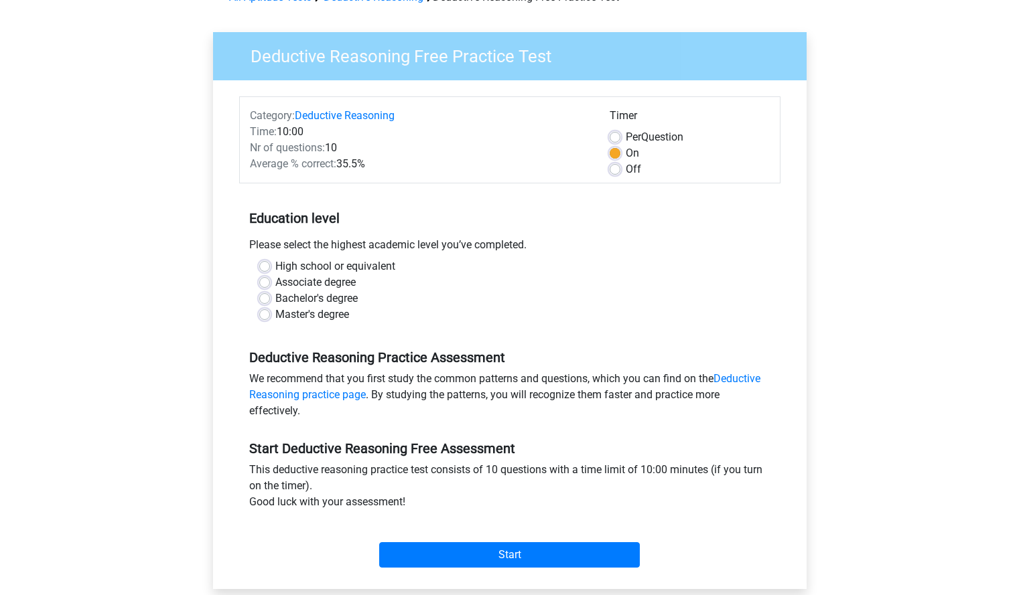
scroll to position [79, 0]
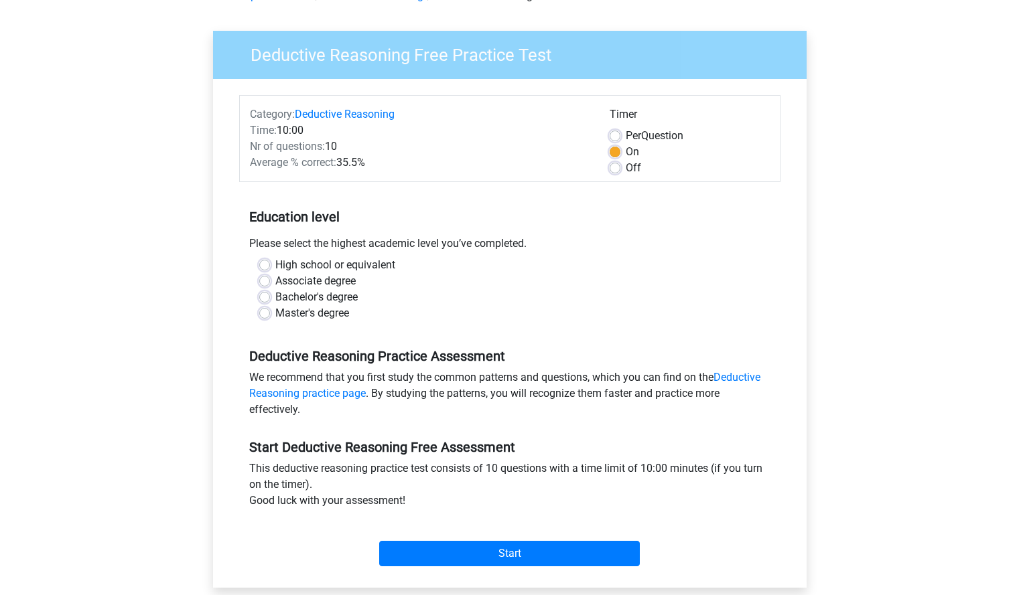
click at [275, 293] on label "Bachelor's degree" at bounding box center [316, 297] width 82 height 16
click at [265, 293] on input "Bachelor's degree" at bounding box center [264, 295] width 11 height 13
radio input "true"
click at [510, 568] on div "Start" at bounding box center [509, 543] width 541 height 58
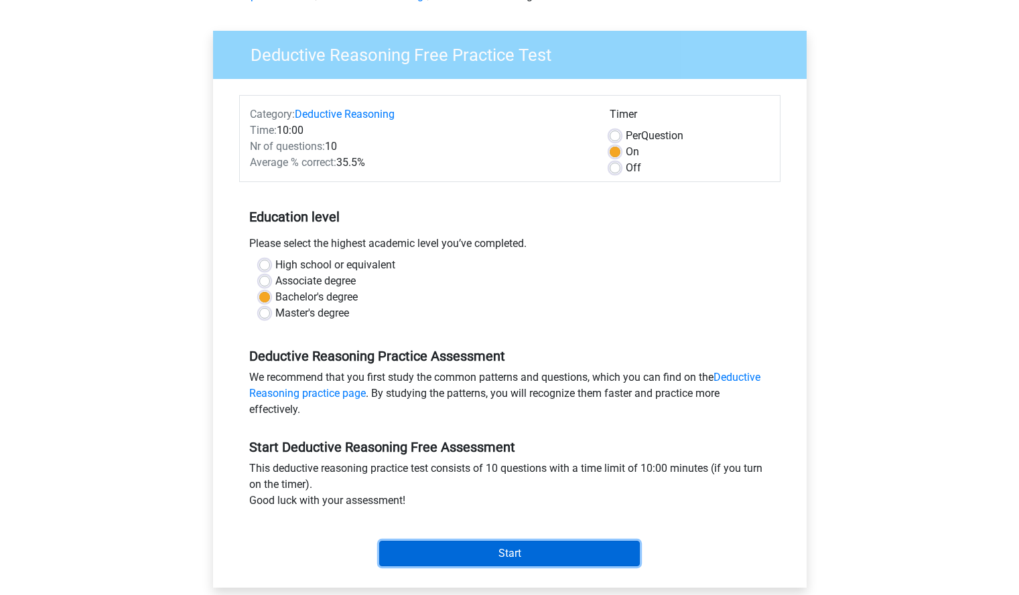
click at [519, 552] on input "Start" at bounding box center [509, 553] width 261 height 25
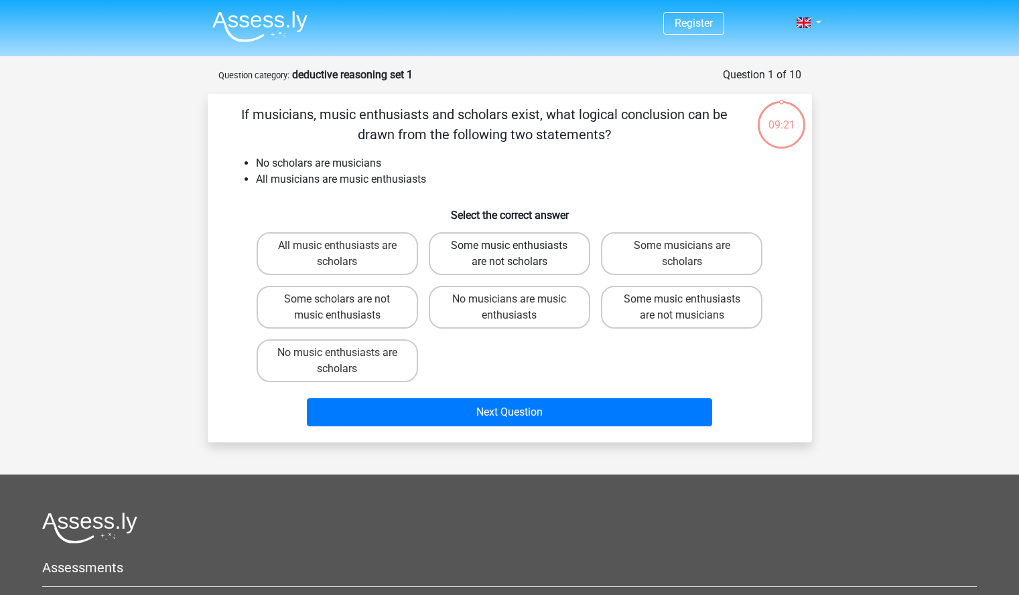
click at [506, 252] on label "Some music enthusiasts are not scholars" at bounding box center [509, 253] width 161 height 43
click at [509, 252] on input "Some music enthusiasts are not scholars" at bounding box center [513, 250] width 9 height 9
radio input "true"
click at [379, 361] on label "No music enthusiasts are scholars" at bounding box center [337, 361] width 161 height 43
click at [346, 361] on input "No music enthusiasts are scholars" at bounding box center [341, 357] width 9 height 9
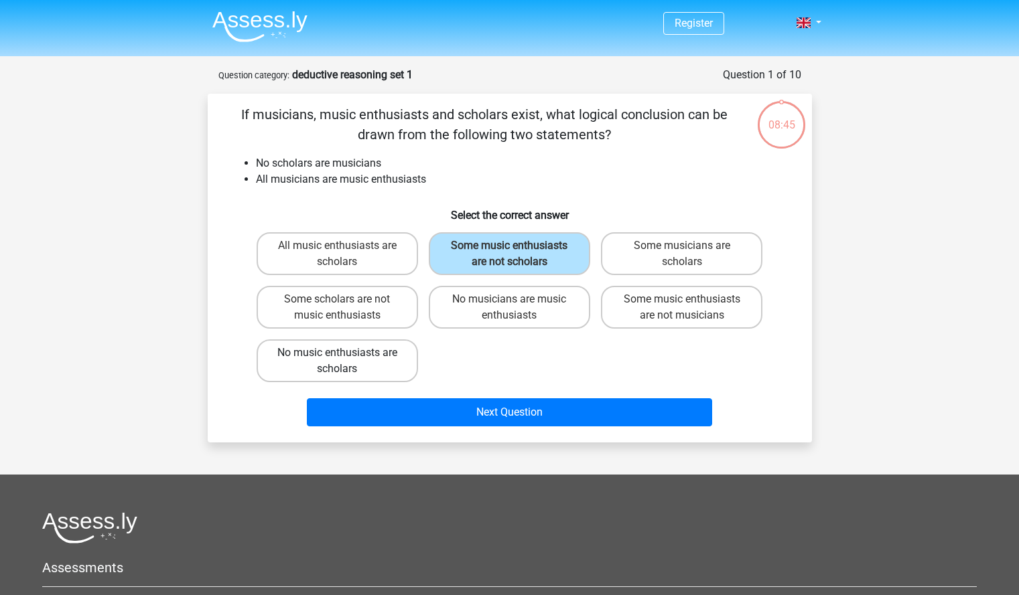
radio input "true"
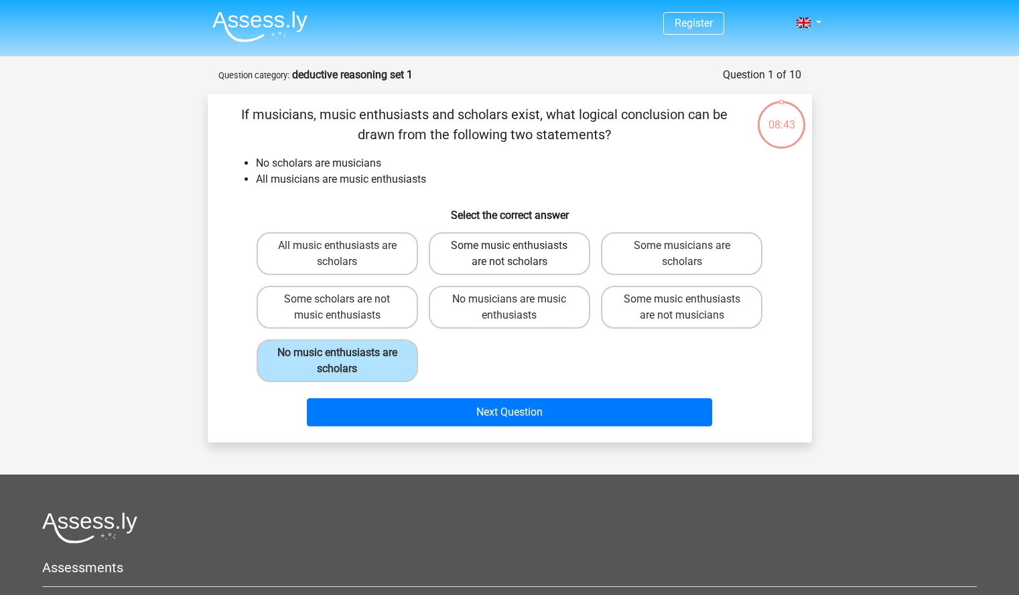
click at [497, 259] on label "Some music enthusiasts are not scholars" at bounding box center [509, 253] width 161 height 43
click at [509, 254] on input "Some music enthusiasts are not scholars" at bounding box center [513, 250] width 9 height 9
radio input "true"
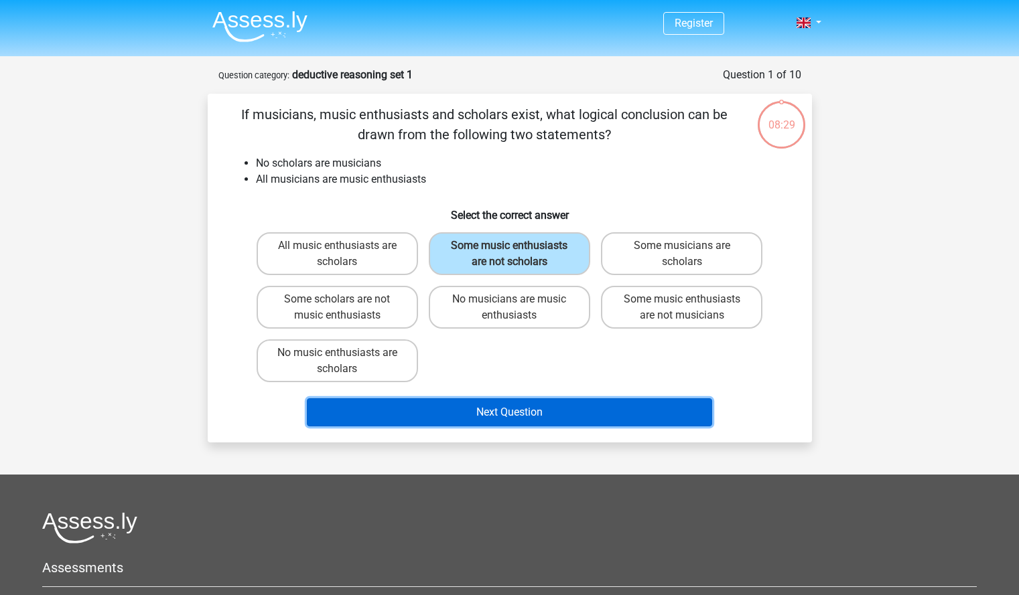
click at [510, 412] on button "Next Question" at bounding box center [509, 412] width 405 height 28
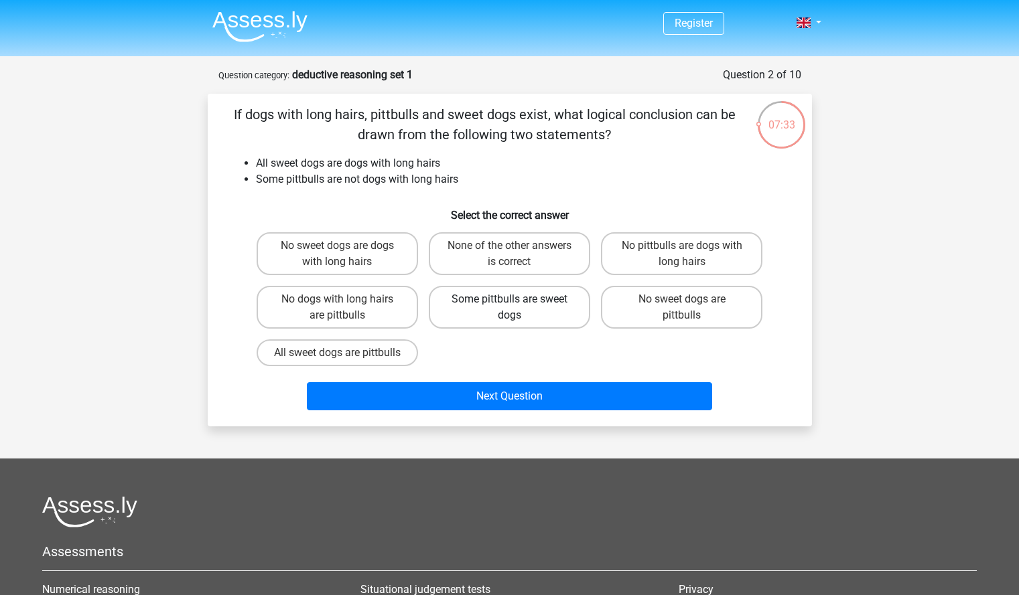
click at [460, 317] on label "Some pittbulls are sweet dogs" at bounding box center [509, 307] width 161 height 43
click at [509, 308] on input "Some pittbulls are sweet dogs" at bounding box center [513, 303] width 9 height 9
radio input "true"
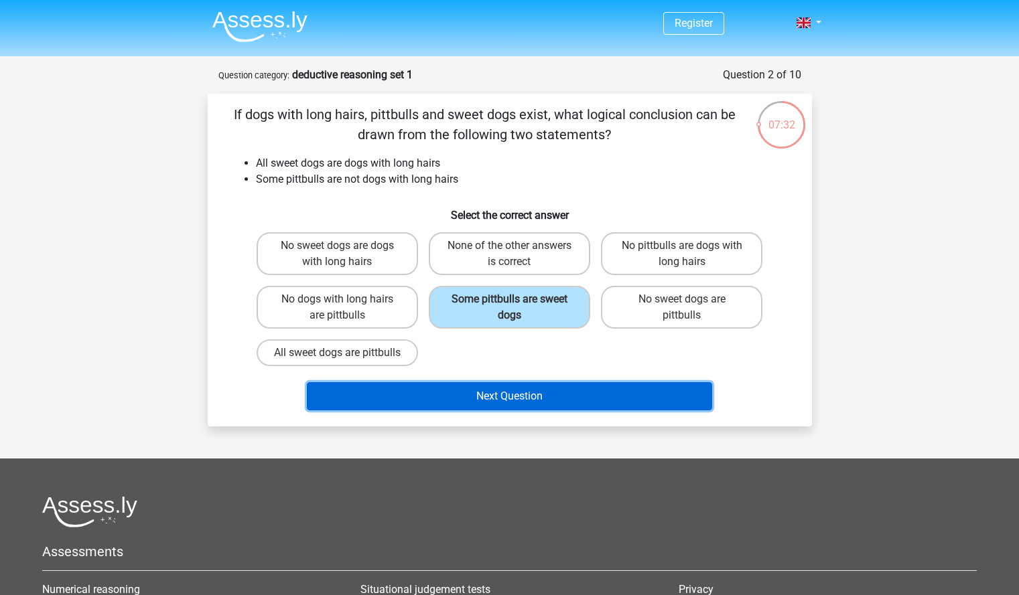
click at [476, 411] on button "Next Question" at bounding box center [509, 396] width 405 height 28
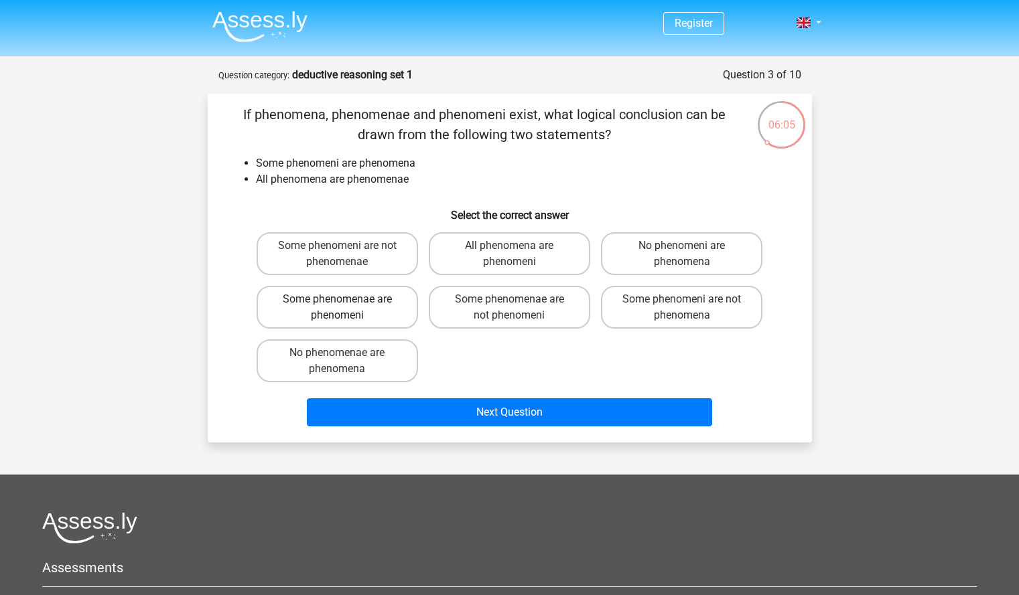
click at [404, 297] on label "Some phenomenae are phenomeni" at bounding box center [337, 307] width 161 height 43
click at [346, 299] on input "Some phenomenae are phenomeni" at bounding box center [341, 303] width 9 height 9
radio input "true"
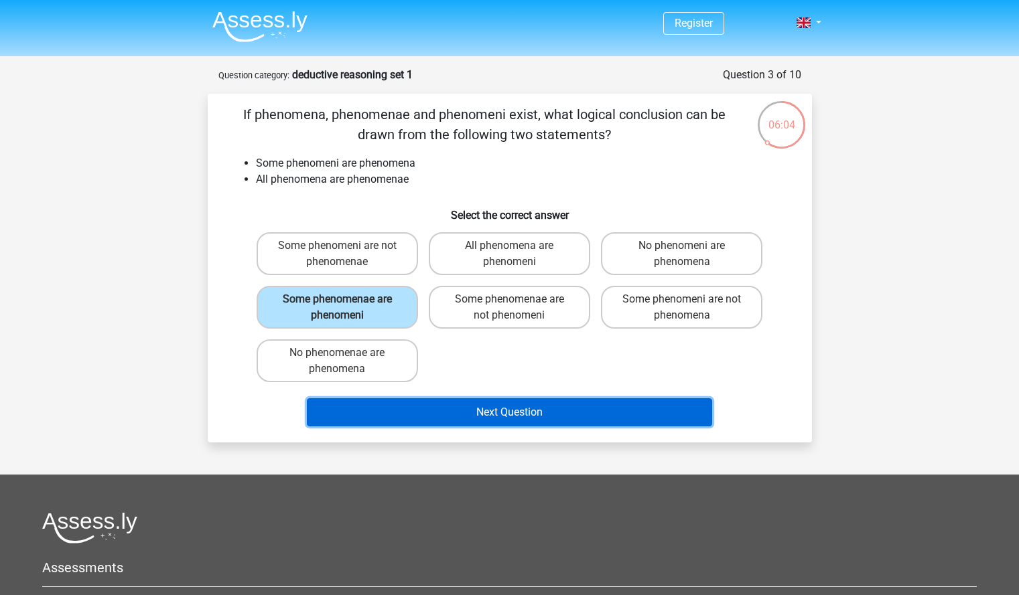
click at [549, 425] on button "Next Question" at bounding box center [509, 412] width 405 height 28
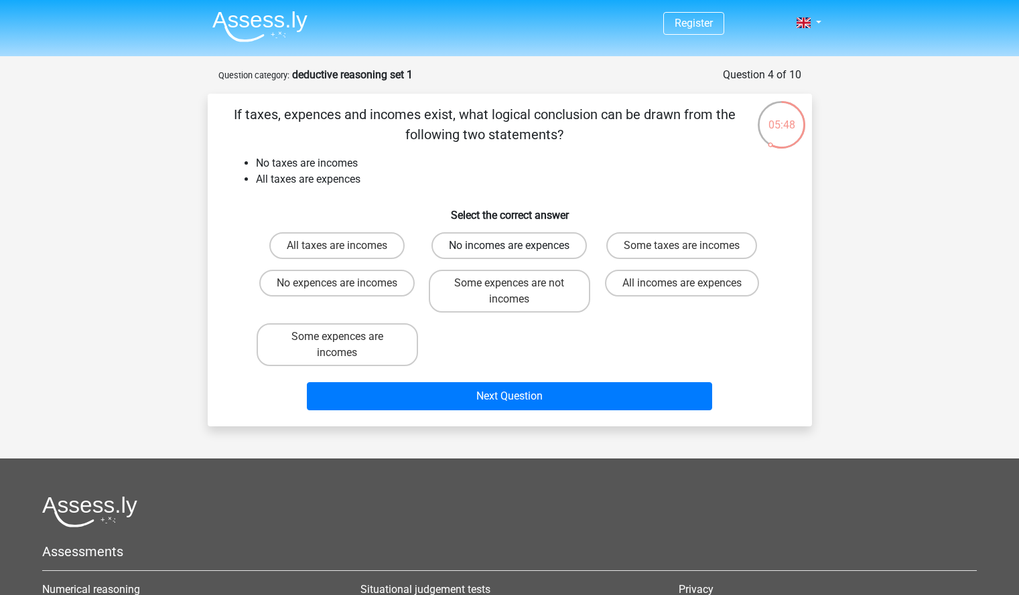
click at [502, 250] on label "No incomes are expences" at bounding box center [508, 245] width 155 height 27
click at [509, 250] on input "No incomes are expences" at bounding box center [513, 250] width 9 height 9
radio input "true"
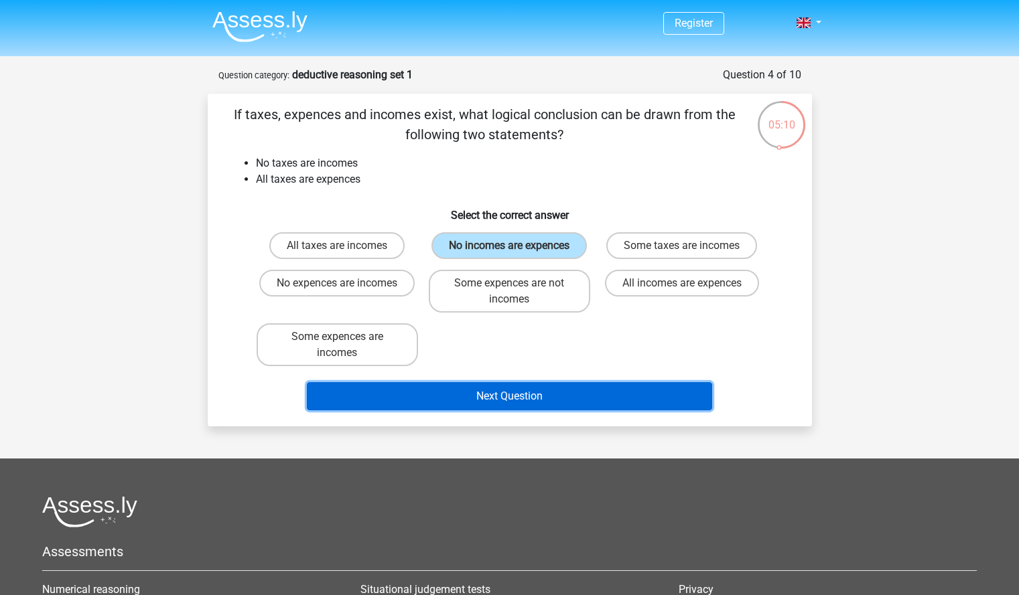
click at [423, 410] on button "Next Question" at bounding box center [509, 396] width 405 height 28
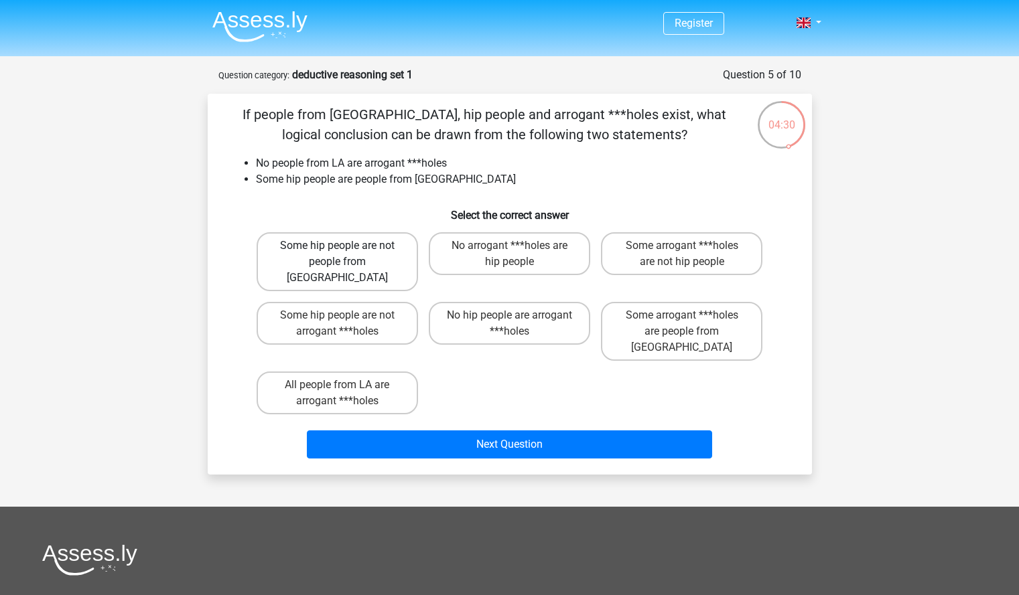
click at [388, 250] on label "Some hip people are not people from LA" at bounding box center [337, 261] width 161 height 59
click at [346, 250] on input "Some hip people are not people from LA" at bounding box center [341, 250] width 9 height 9
radio input "true"
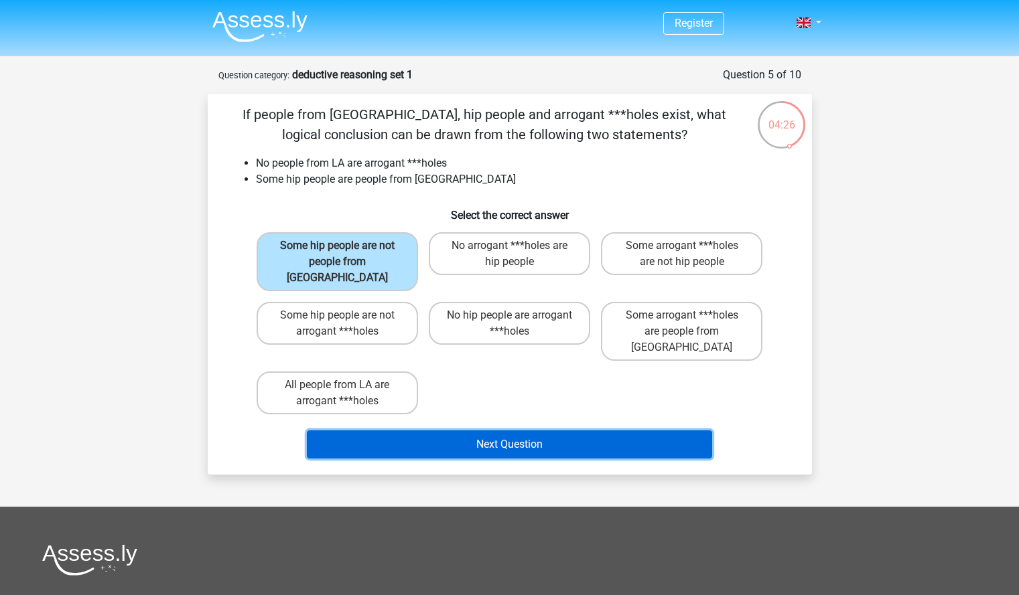
click at [474, 431] on button "Next Question" at bounding box center [509, 445] width 405 height 28
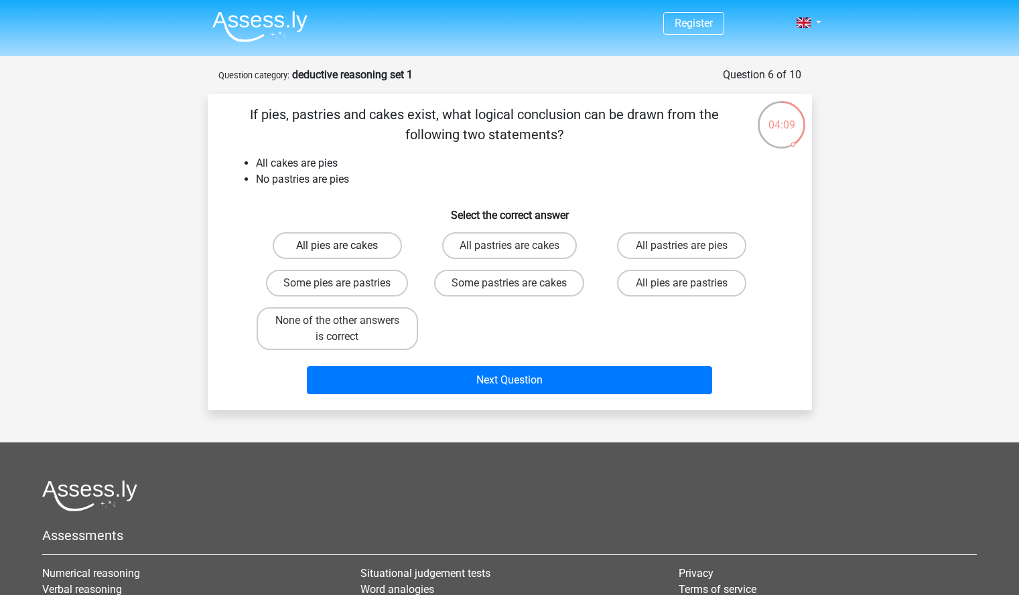
click at [364, 254] on label "All pies are cakes" at bounding box center [337, 245] width 129 height 27
click at [346, 254] on input "All pies are cakes" at bounding box center [341, 250] width 9 height 9
radio input "true"
click at [408, 325] on label "None of the other answers is correct" at bounding box center [337, 328] width 161 height 43
click at [346, 325] on input "None of the other answers is correct" at bounding box center [341, 325] width 9 height 9
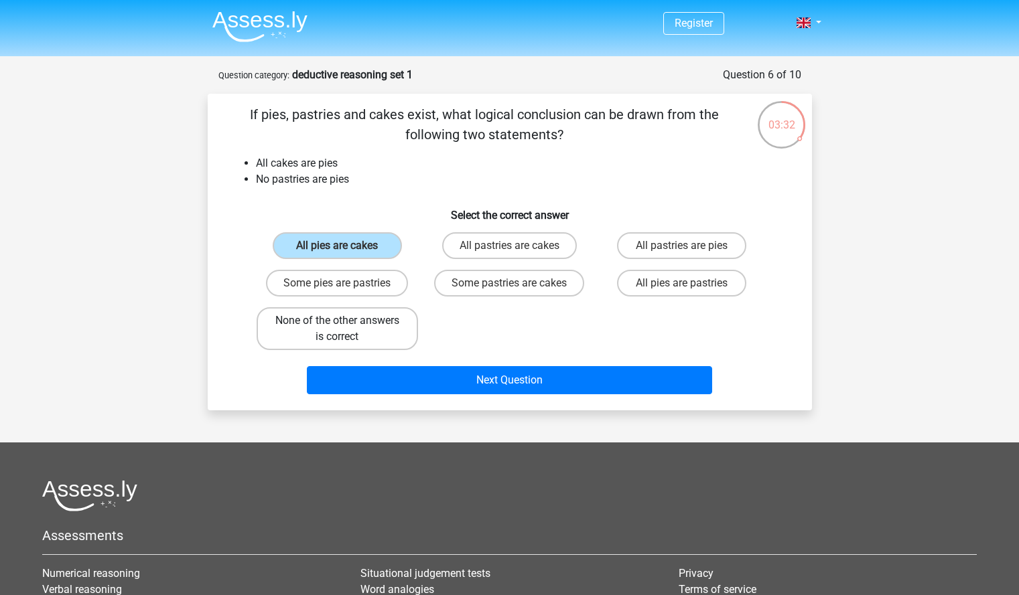
radio input "true"
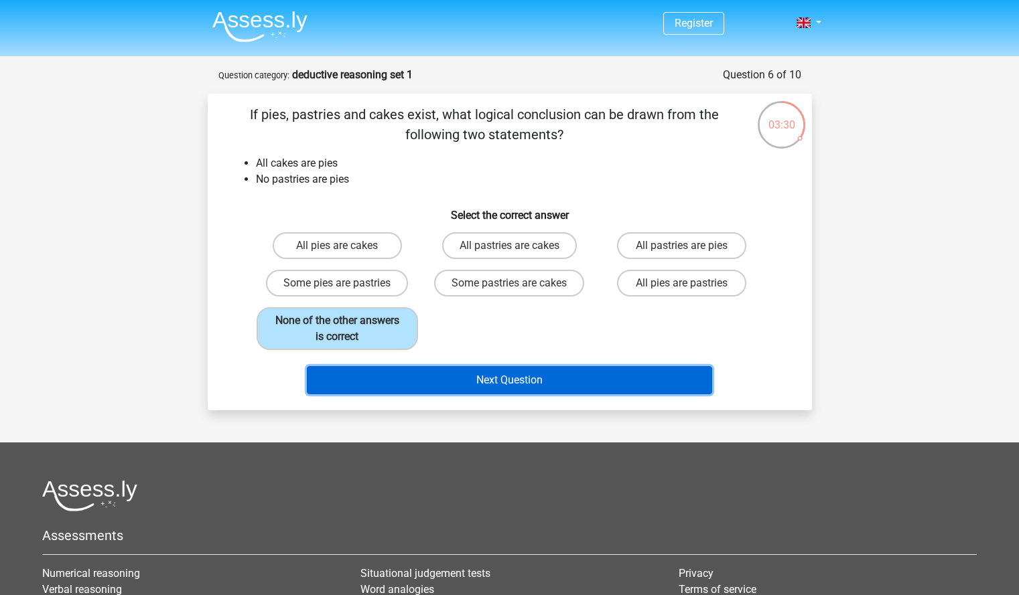
click at [560, 371] on button "Next Question" at bounding box center [509, 380] width 405 height 28
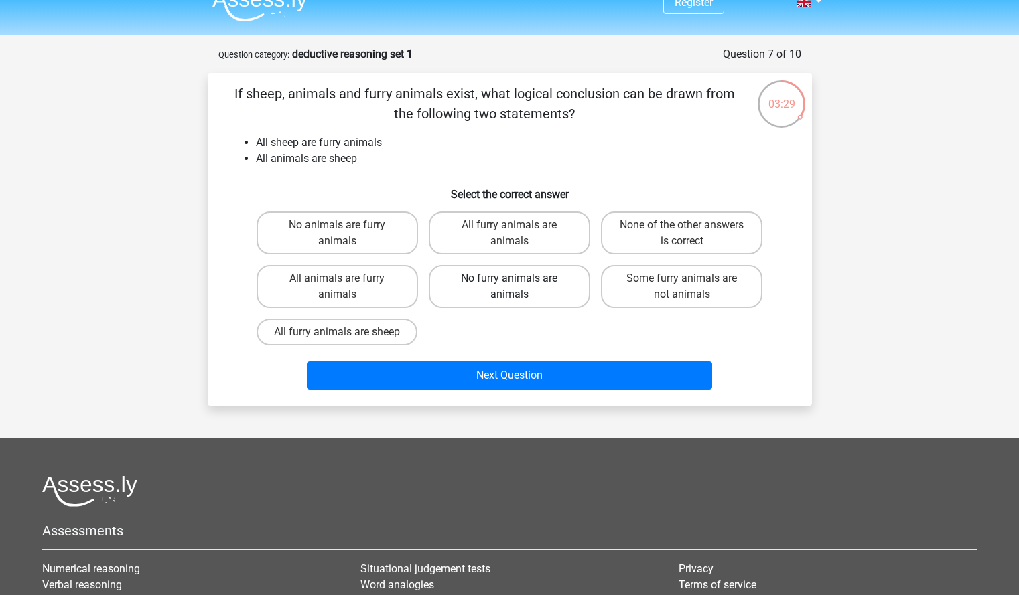
scroll to position [15, 0]
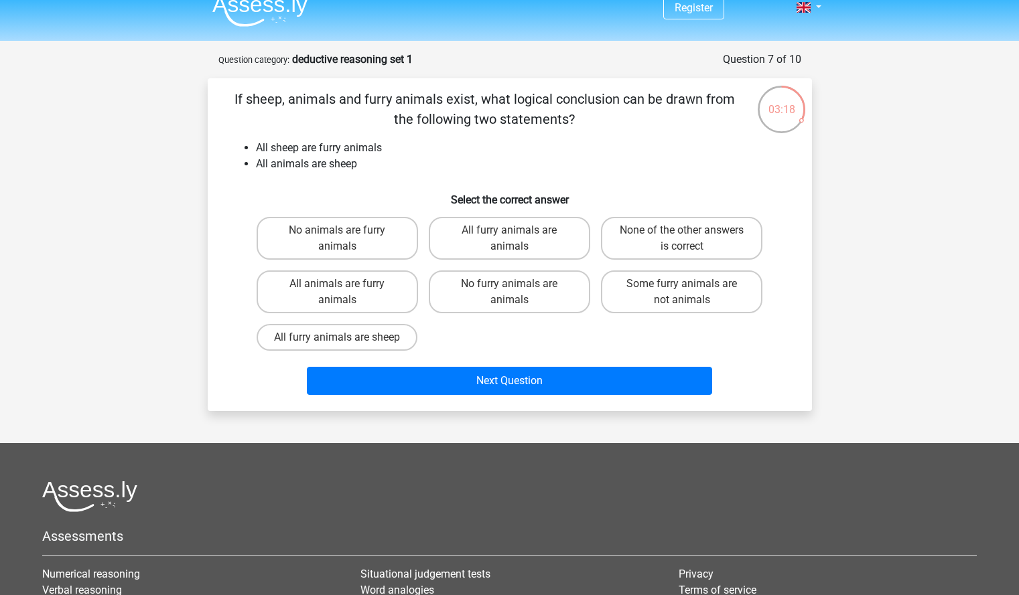
drag, startPoint x: 359, startPoint y: 192, endPoint x: 338, endPoint y: 204, distance: 24.9
click at [338, 204] on h6 "Select the correct answer" at bounding box center [509, 194] width 561 height 23
click at [380, 299] on label "All animals are furry animals" at bounding box center [337, 292] width 161 height 43
click at [346, 293] on input "All animals are furry animals" at bounding box center [341, 288] width 9 height 9
radio input "true"
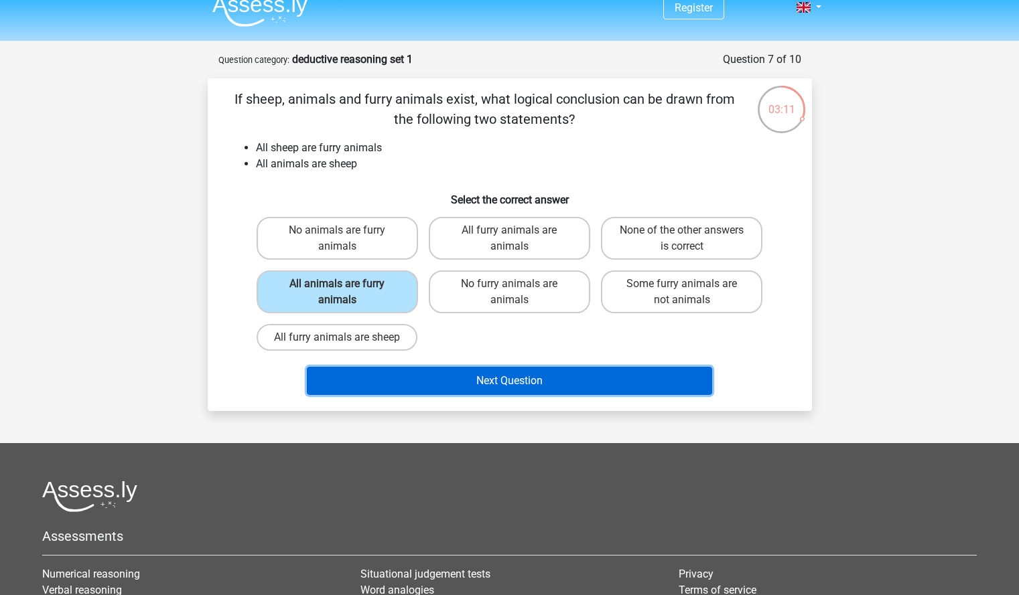
click at [435, 382] on button "Next Question" at bounding box center [509, 381] width 405 height 28
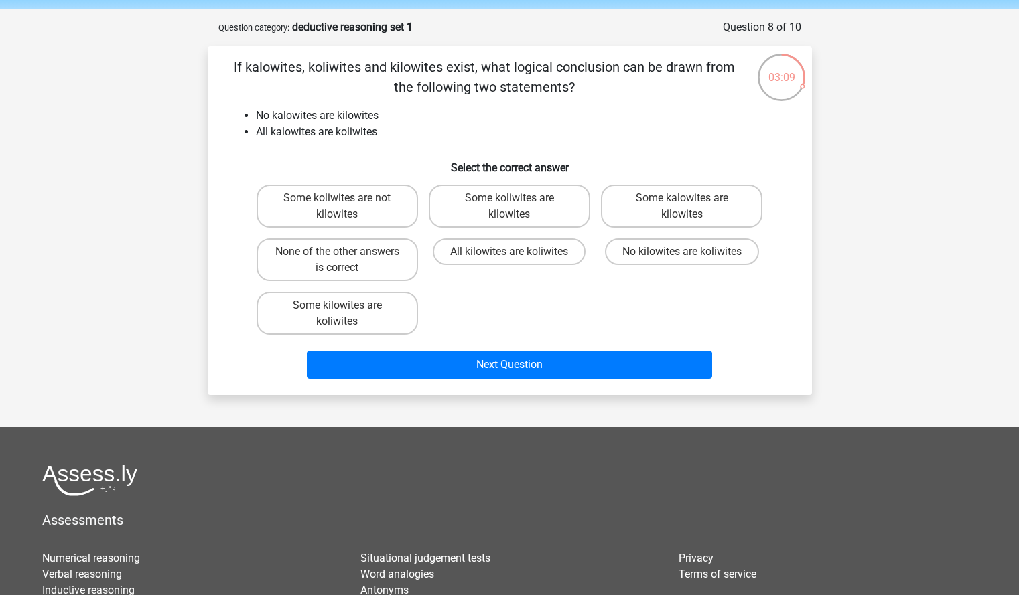
scroll to position [47, 0]
click at [632, 253] on label "No kilowites are koliwites" at bounding box center [682, 252] width 154 height 27
click at [682, 253] on input "No kilowites are koliwites" at bounding box center [686, 256] width 9 height 9
radio input "true"
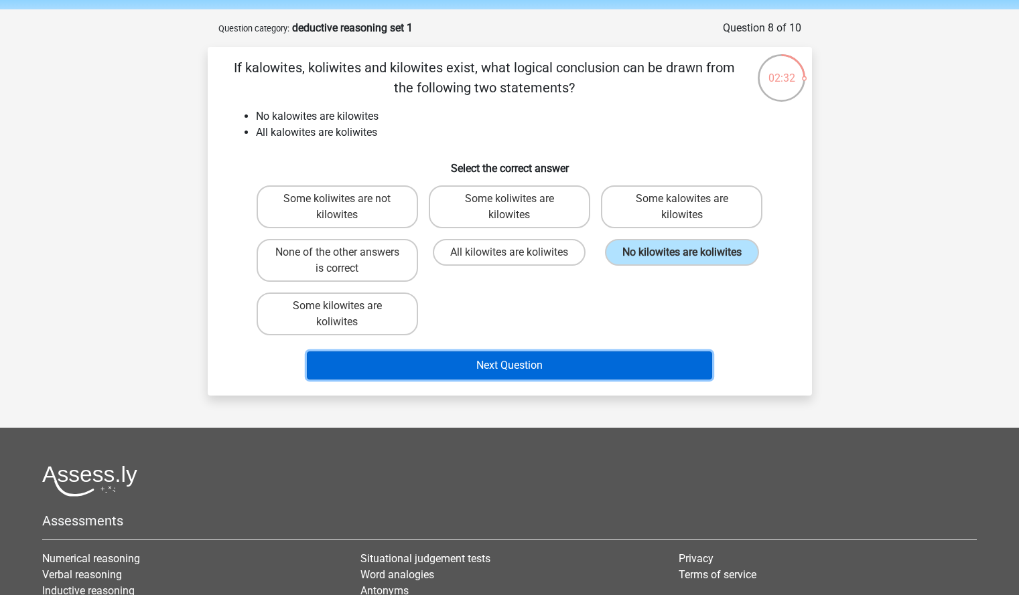
click at [637, 364] on button "Next Question" at bounding box center [509, 366] width 405 height 28
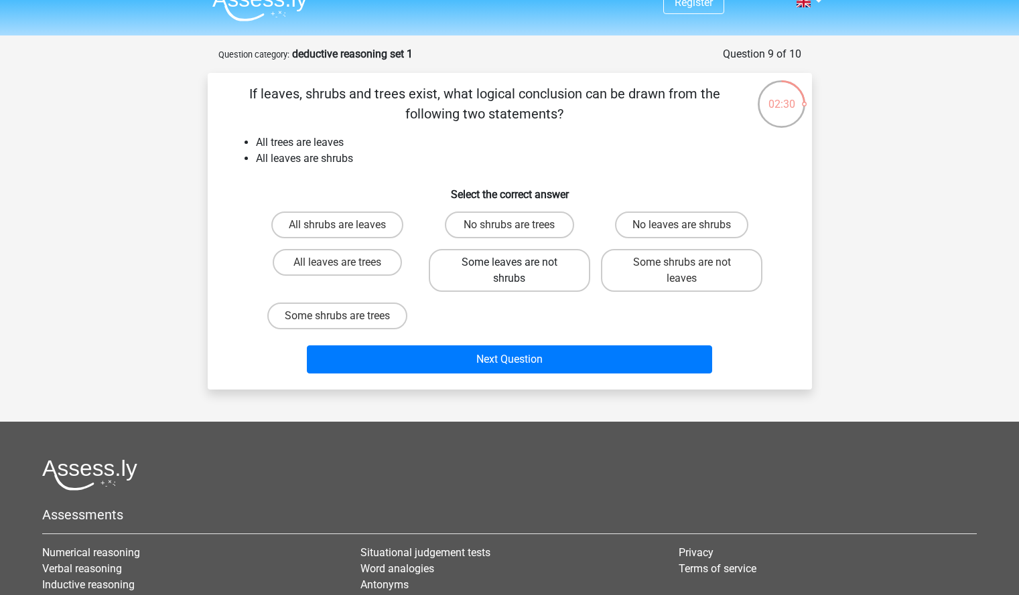
scroll to position [20, 0]
click at [551, 237] on label "No shrubs are trees" at bounding box center [509, 225] width 129 height 27
click at [518, 234] on input "No shrubs are trees" at bounding box center [513, 230] width 9 height 9
radio input "true"
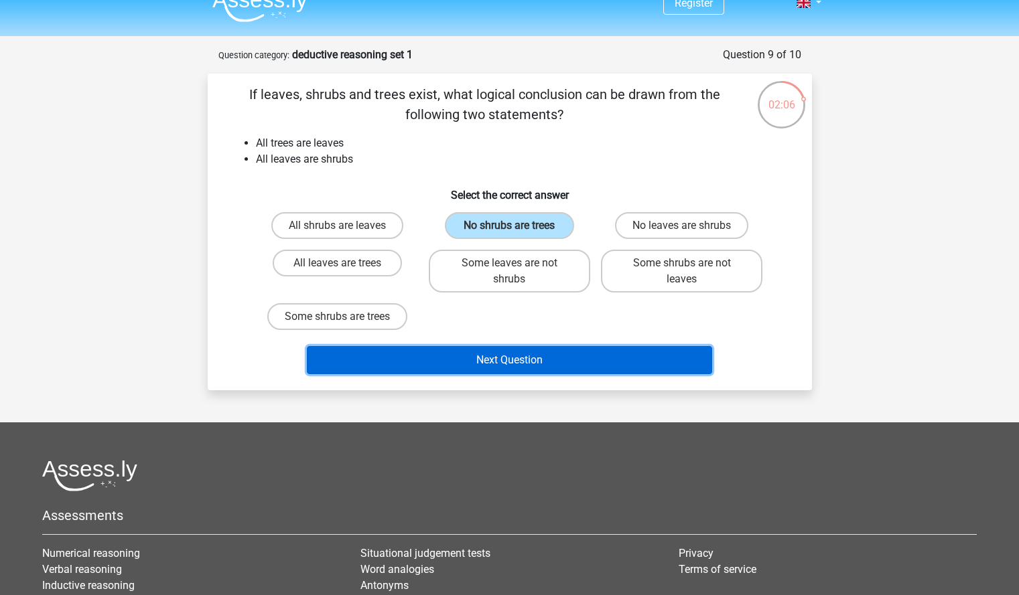
click at [586, 374] on button "Next Question" at bounding box center [509, 360] width 405 height 28
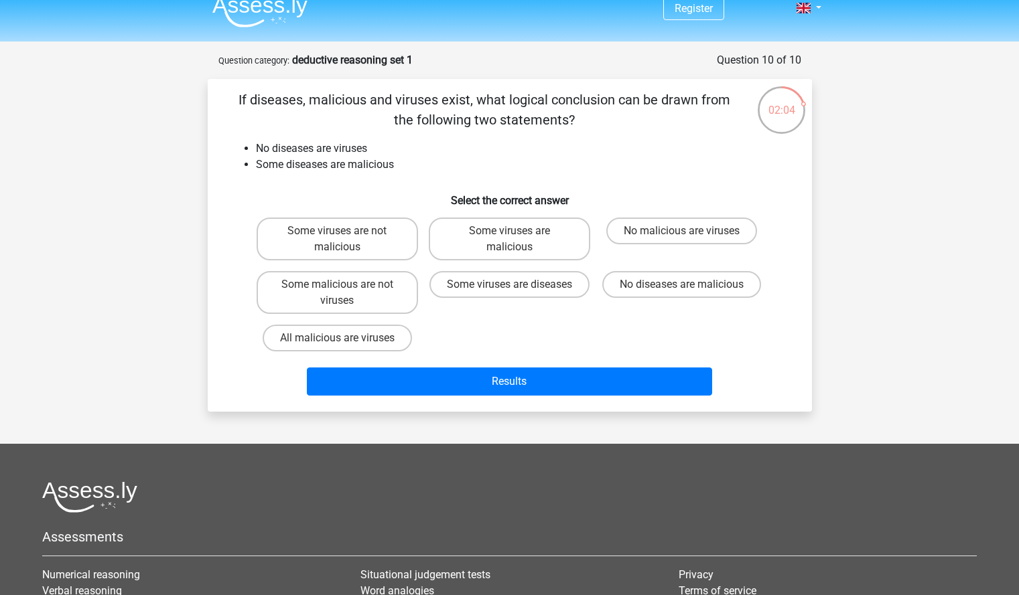
scroll to position [13, 0]
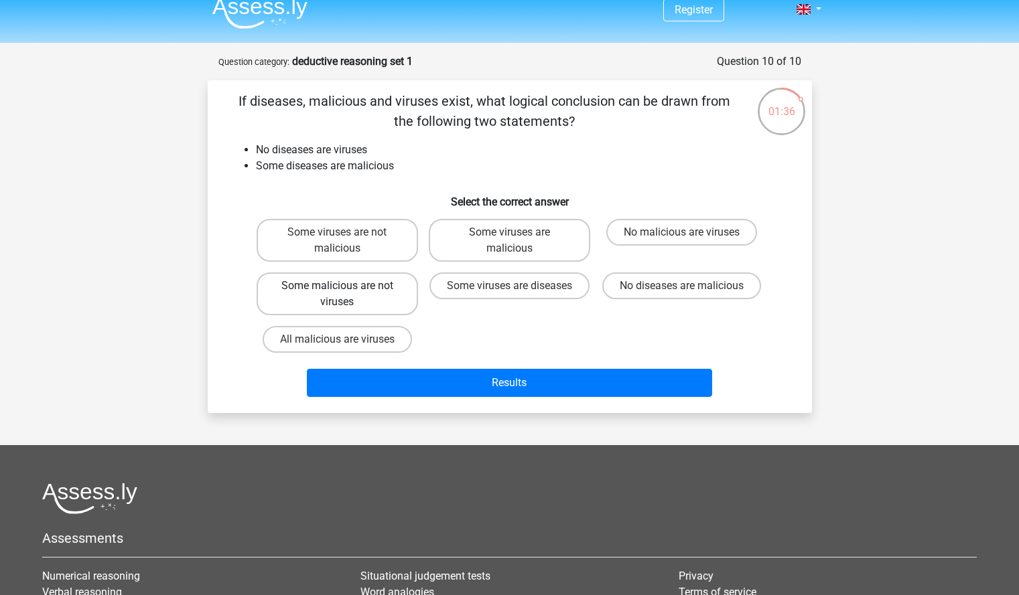
click at [376, 303] on label "Some malicious are not viruses" at bounding box center [337, 294] width 161 height 43
click at [346, 295] on input "Some malicious are not viruses" at bounding box center [341, 290] width 9 height 9
radio input "true"
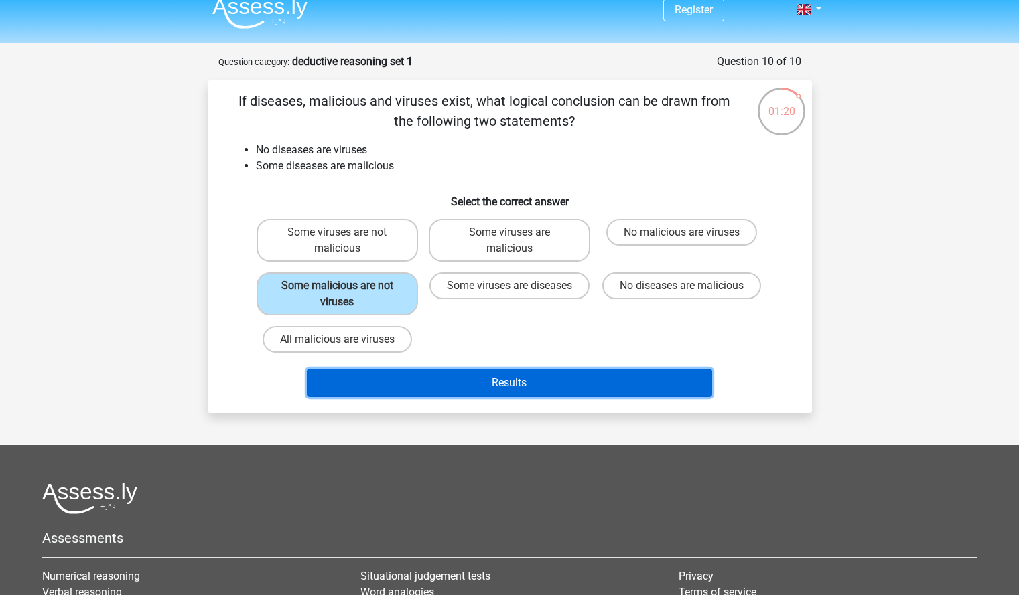
click at [453, 386] on button "Results" at bounding box center [509, 383] width 405 height 28
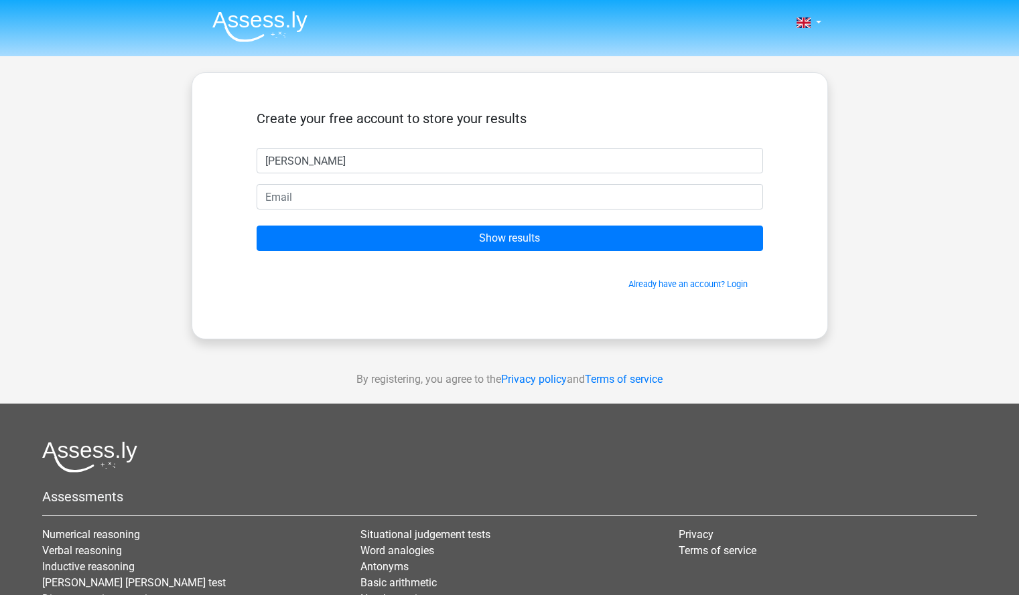
type input "Monya"
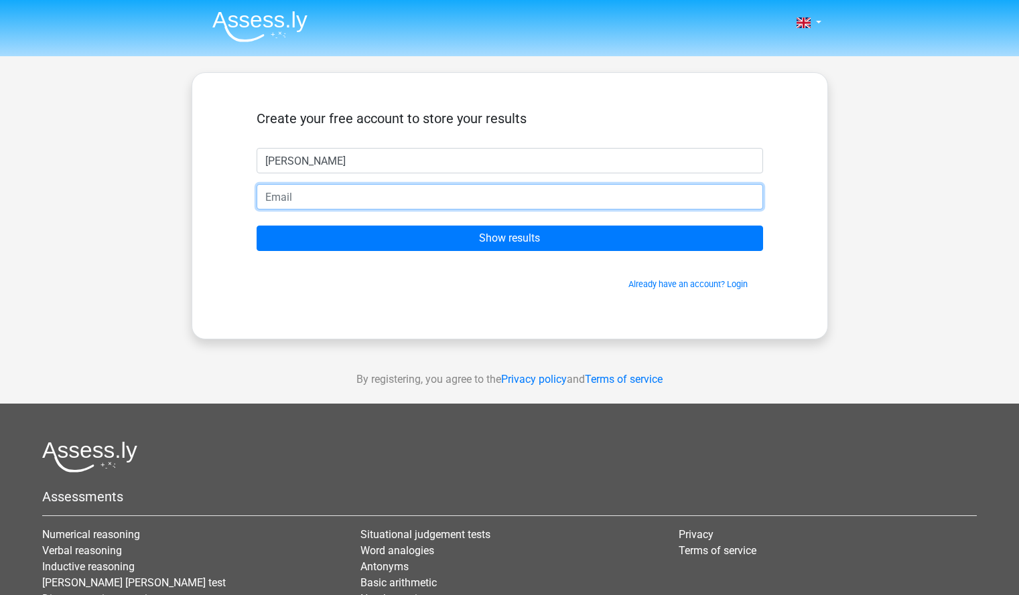
click at [450, 194] on input "email" at bounding box center [510, 196] width 506 height 25
type input "monyasatti@yahoo.co.uk"
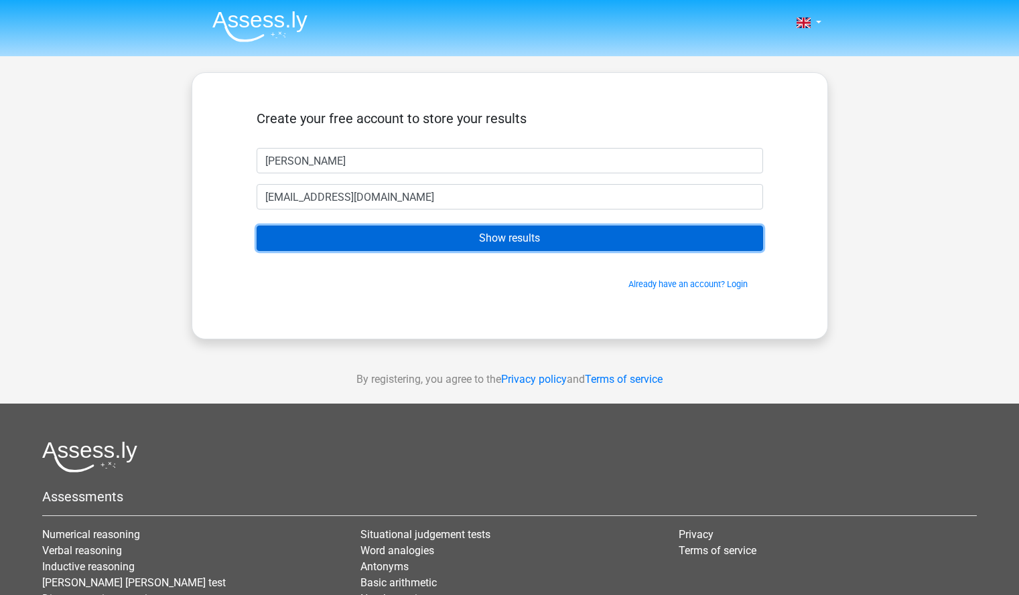
click at [492, 236] on input "Show results" at bounding box center [510, 238] width 506 height 25
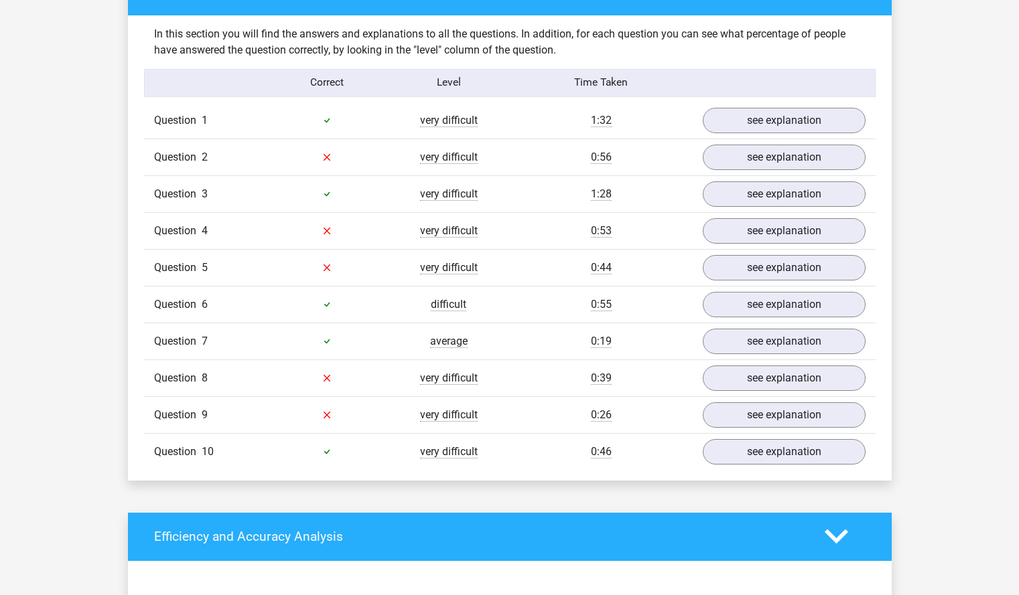
scroll to position [1053, 0]
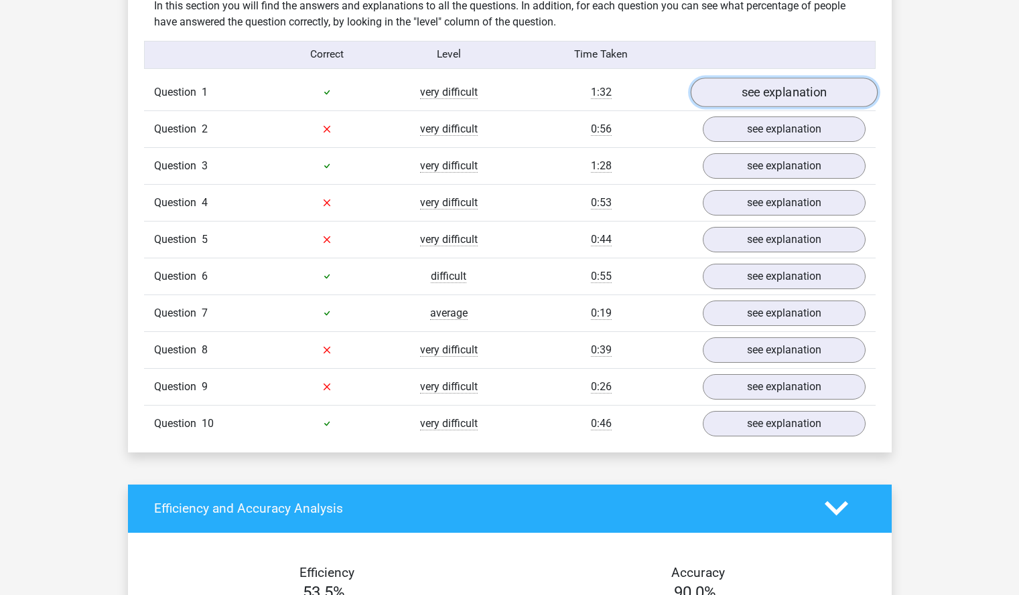
click at [754, 93] on link "see explanation" at bounding box center [783, 92] width 187 height 29
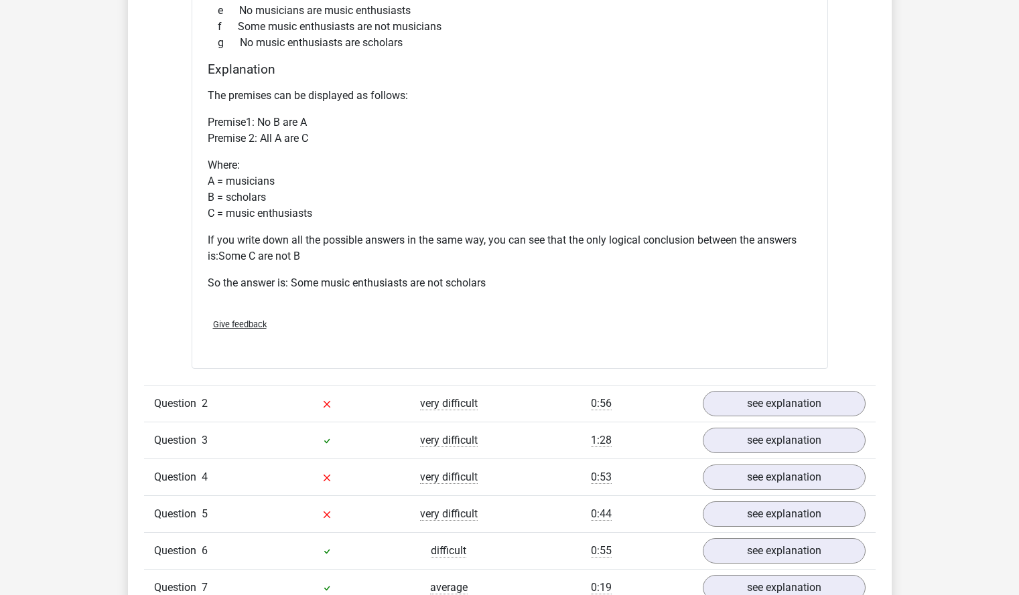
scroll to position [1329, 0]
click at [731, 405] on link "see explanation" at bounding box center [783, 402] width 187 height 29
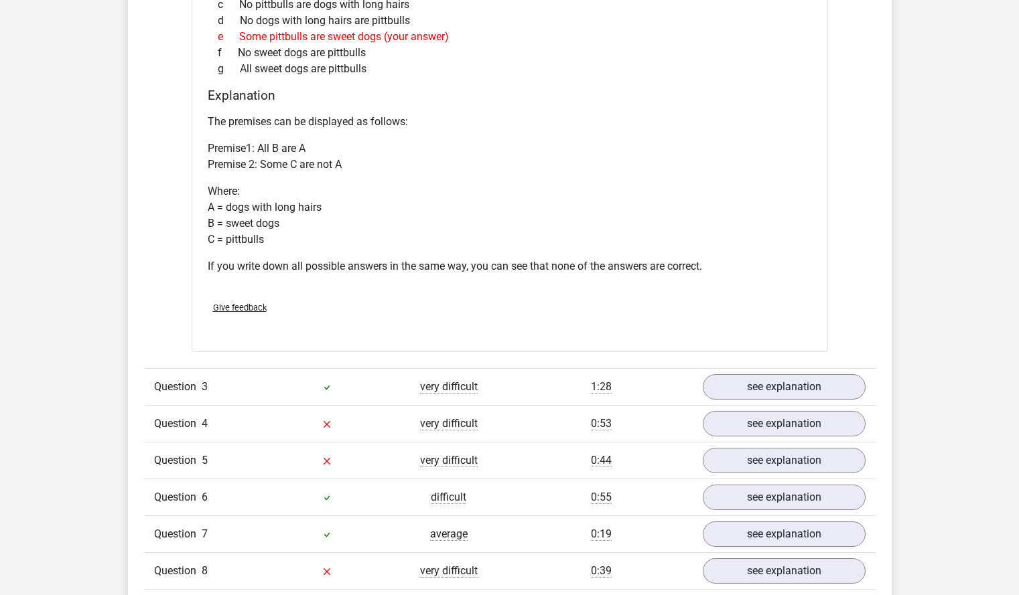
scroll to position [1897, 0]
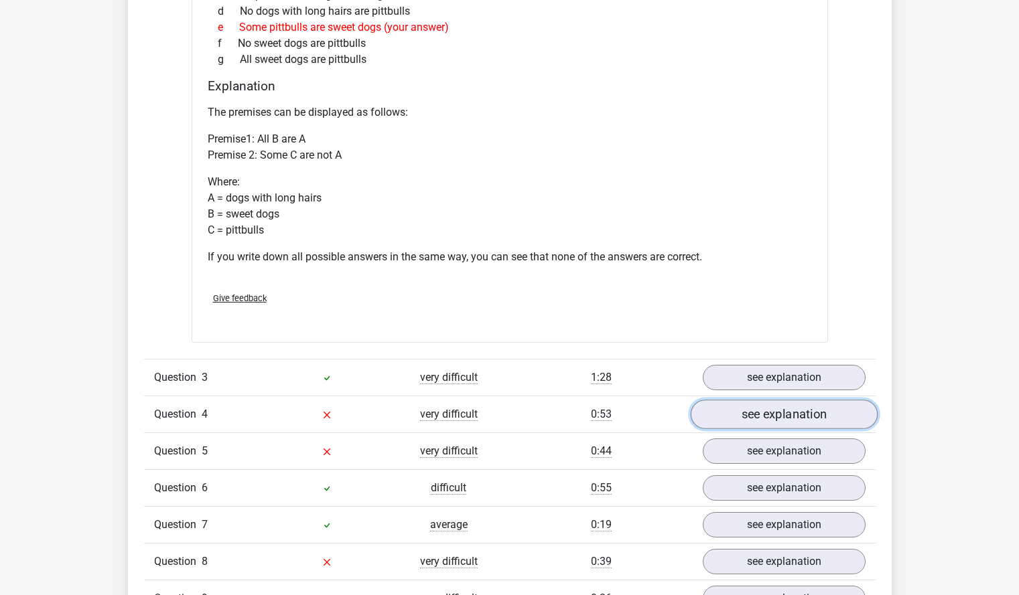
click at [757, 423] on link "see explanation" at bounding box center [783, 414] width 187 height 29
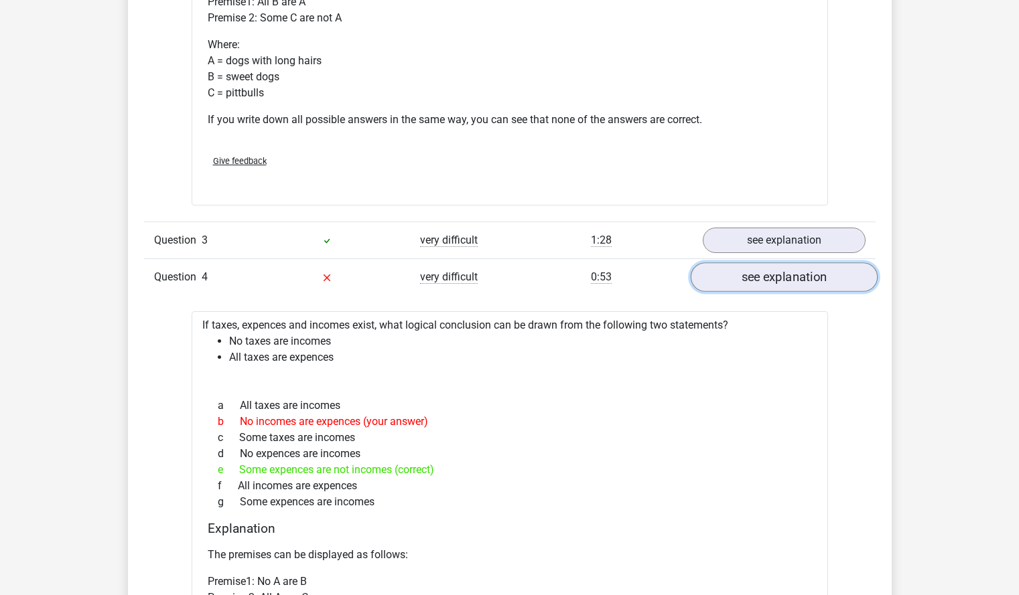
scroll to position [2038, 0]
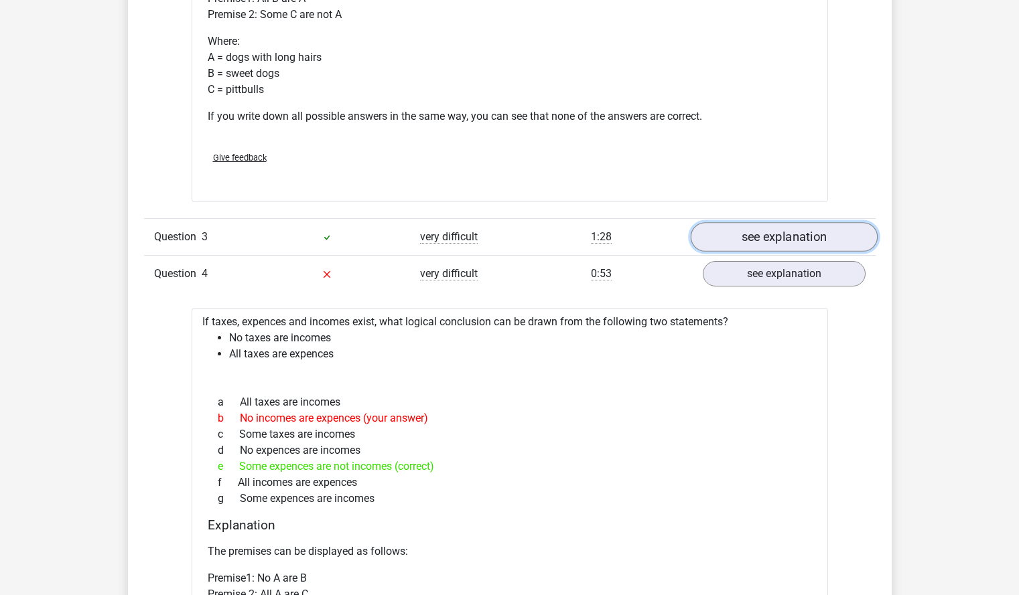
click at [792, 228] on link "see explanation" at bounding box center [783, 236] width 187 height 29
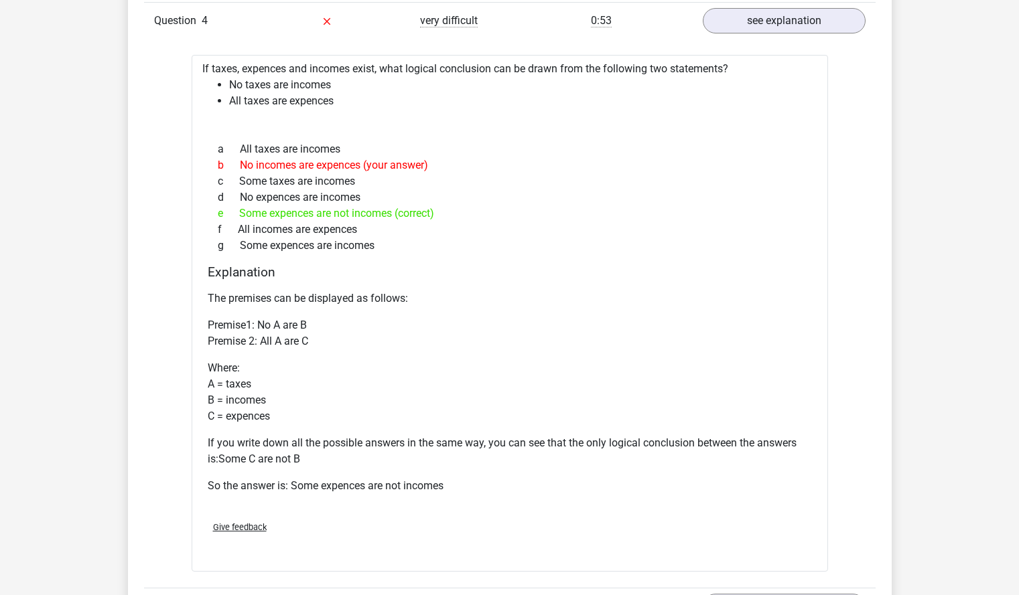
scroll to position [3029, 0]
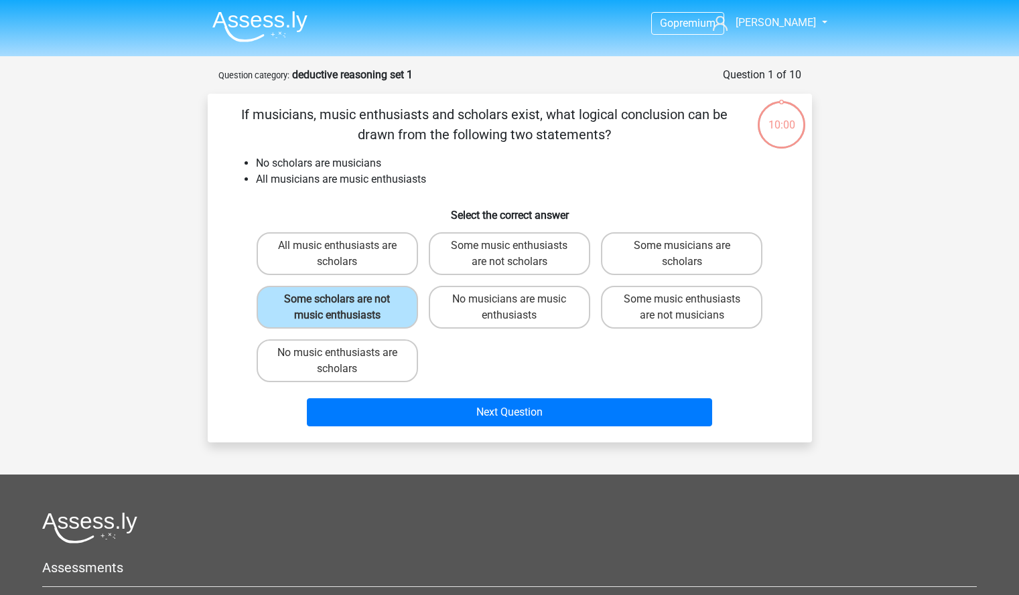
scroll to position [13, 0]
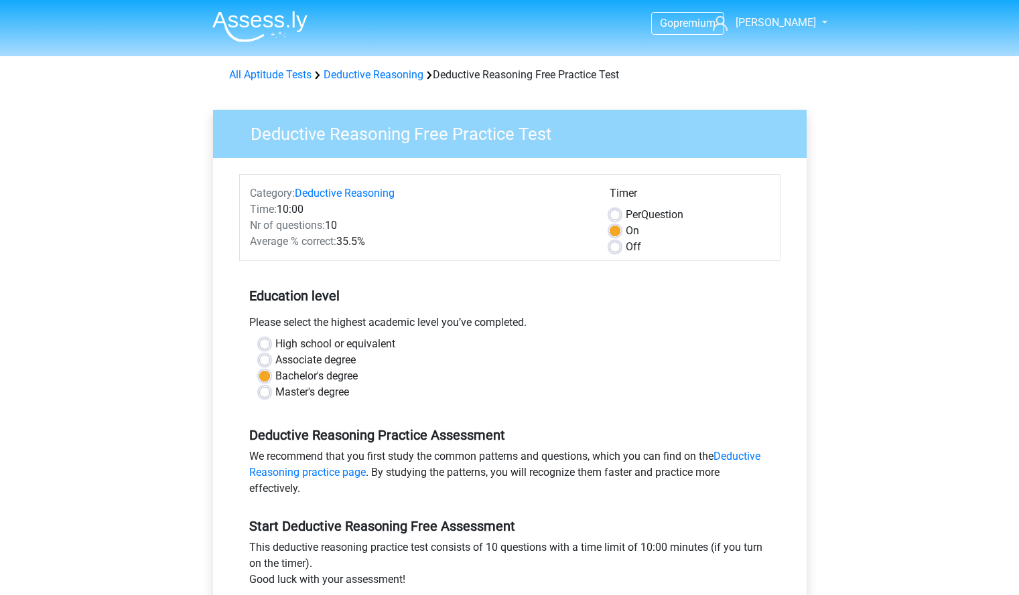
scroll to position [79, 0]
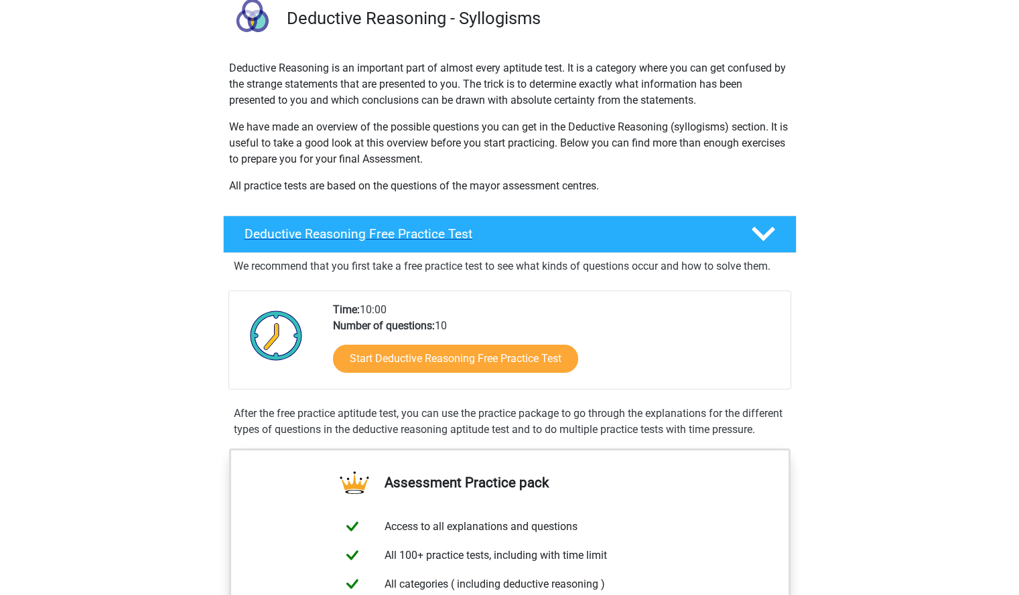
scroll to position [113, 0]
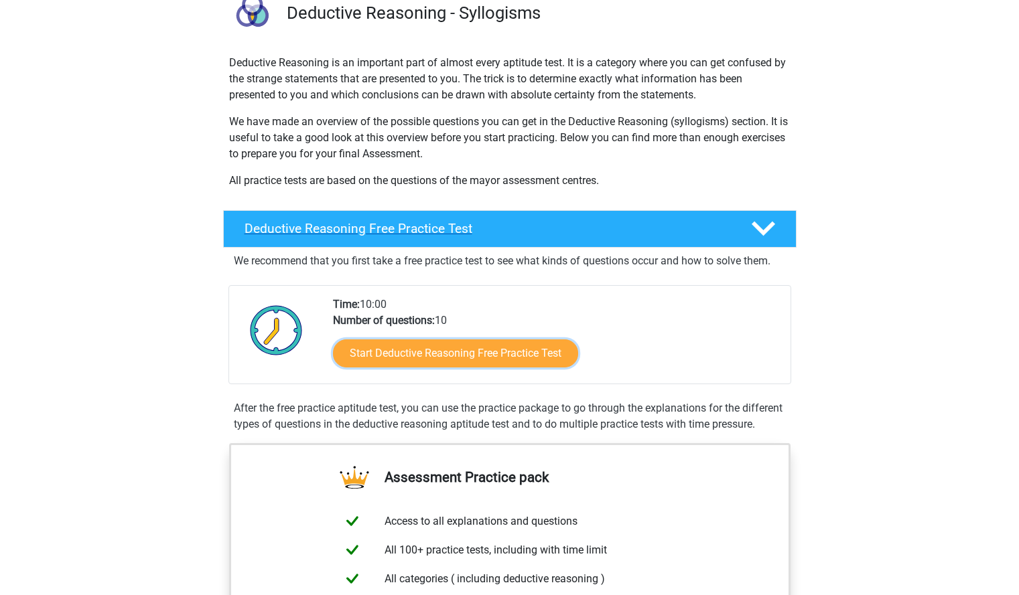
click at [436, 354] on link "Start Deductive Reasoning Free Practice Test" at bounding box center [455, 354] width 245 height 28
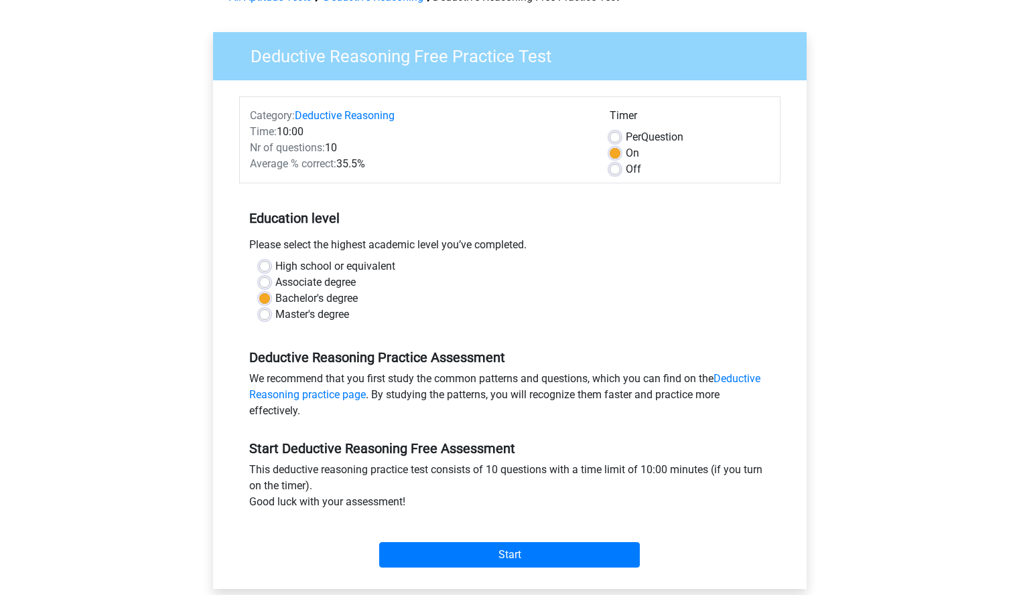
scroll to position [77, 0]
click at [506, 555] on input "Start" at bounding box center [509, 555] width 261 height 25
